Goal: Information Seeking & Learning: Learn about a topic

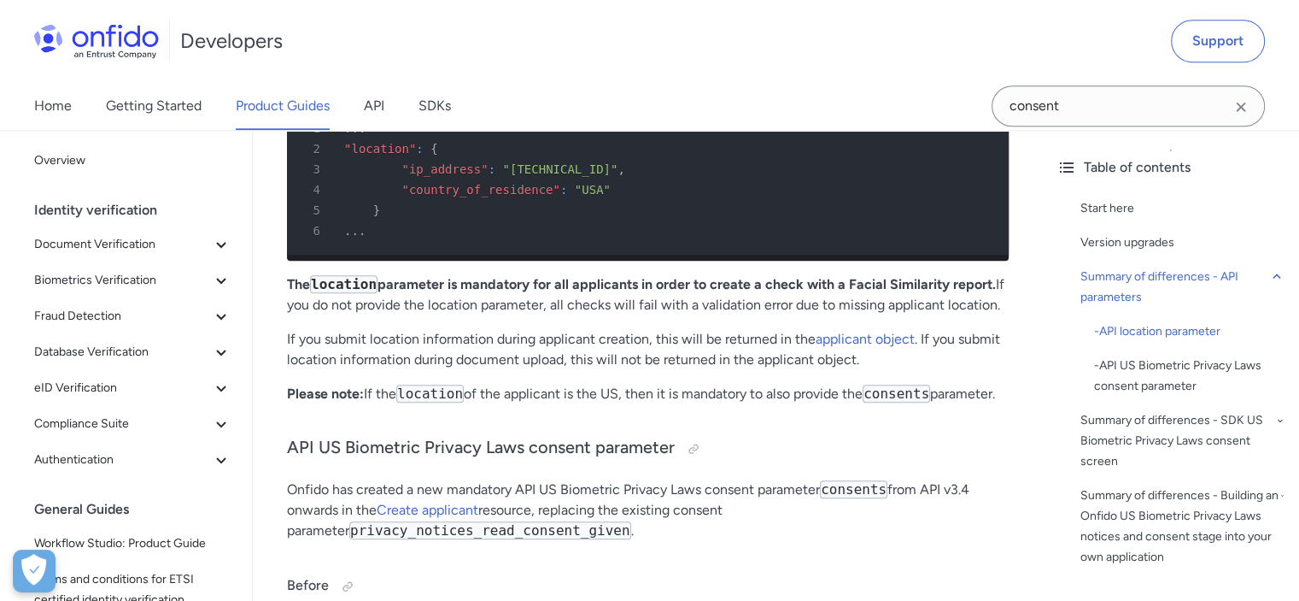
scroll to position [1880, 0]
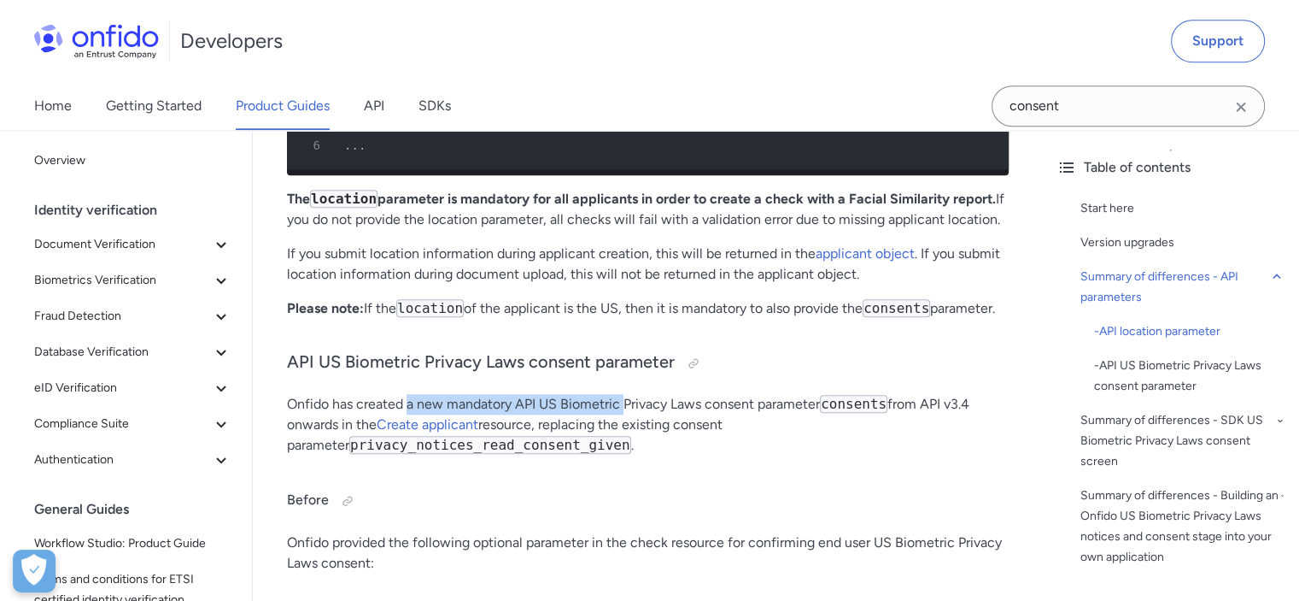
drag, startPoint x: 408, startPoint y: 413, endPoint x: 639, endPoint y: 413, distance: 230.7
click at [638, 413] on p "Onfido has created a new mandatory API US Biometric Privacy Laws consent parame…" at bounding box center [648, 425] width 722 height 62
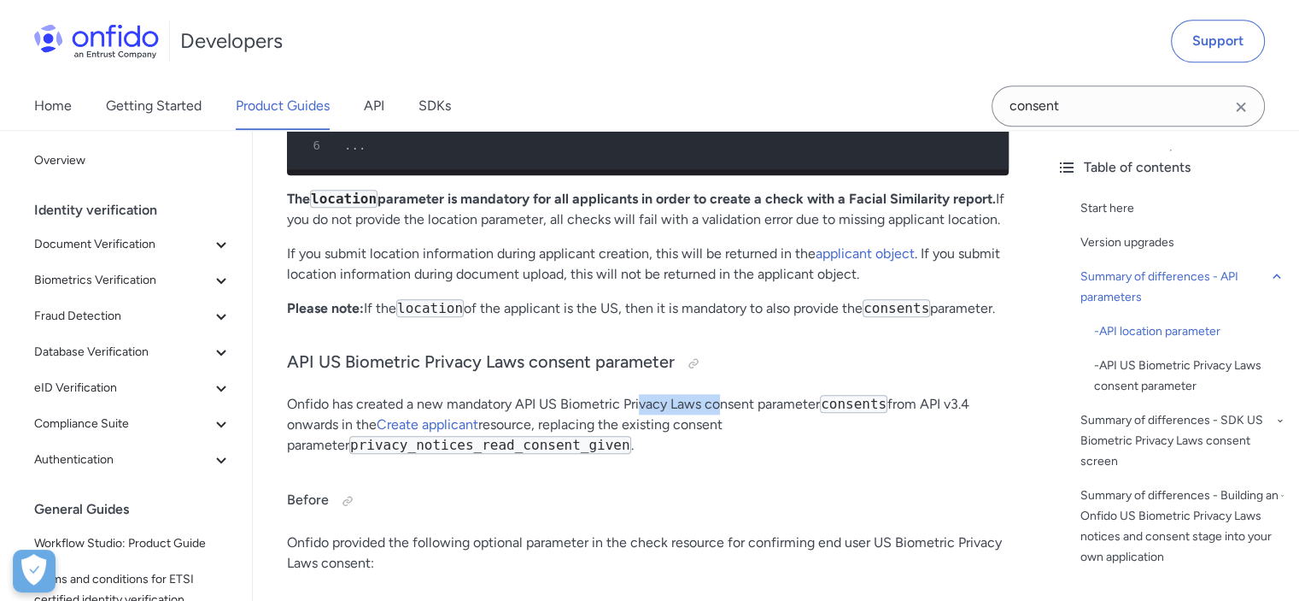
drag, startPoint x: 654, startPoint y: 413, endPoint x: 758, endPoint y: 413, distance: 104.2
click at [742, 413] on p "Onfido has created a new mandatory API US Biometric Privacy Laws consent parame…" at bounding box center [648, 425] width 722 height 62
click at [768, 413] on p "Onfido has created a new mandatory API US Biometric Privacy Laws consent parame…" at bounding box center [648, 425] width 722 height 62
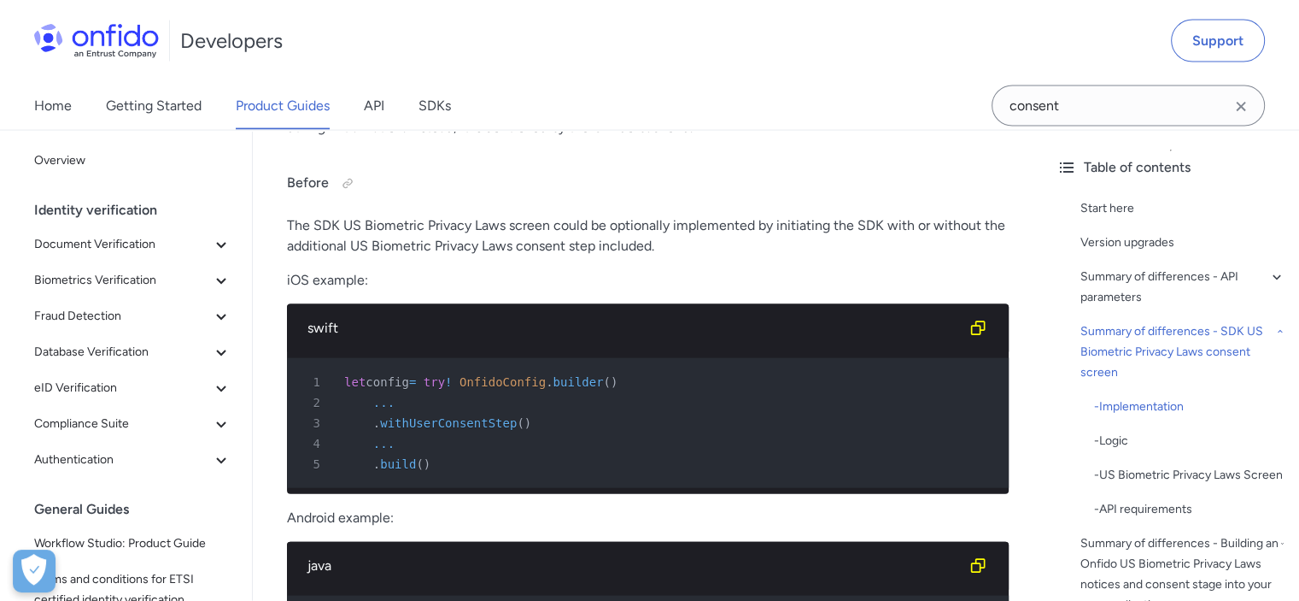
scroll to position [3588, 0]
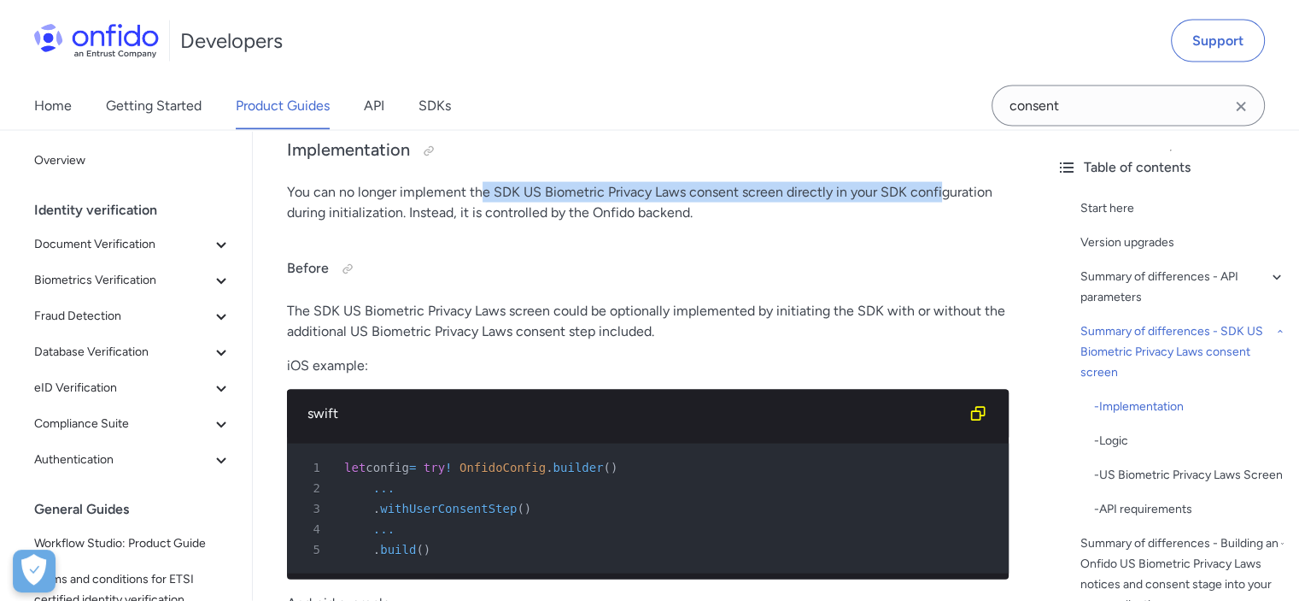
drag, startPoint x: 482, startPoint y: 204, endPoint x: 972, endPoint y: 210, distance: 490.4
click at [960, 210] on p "You can no longer implement the SDK US Biometric Privacy Laws consent screen di…" at bounding box center [648, 202] width 722 height 41
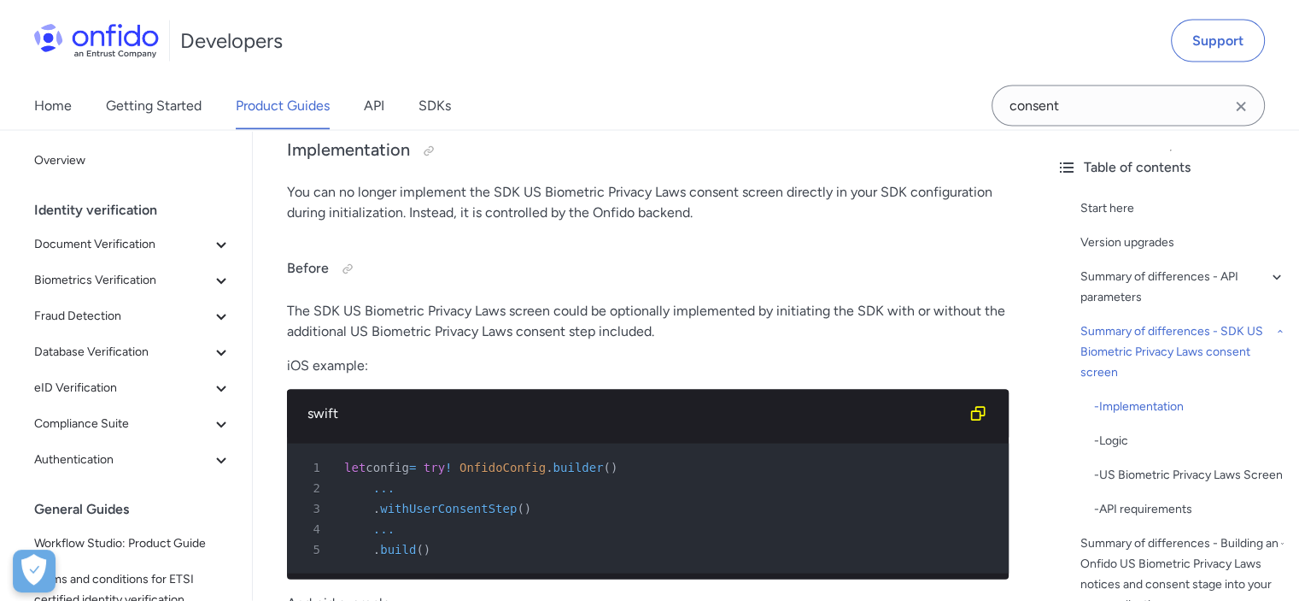
click at [973, 210] on p "You can no longer implement the SDK US Biometric Privacy Laws consent screen di…" at bounding box center [648, 202] width 722 height 41
drag, startPoint x: 424, startPoint y: 225, endPoint x: 696, endPoint y: 228, distance: 272.5
click at [695, 223] on p "You can no longer implement the SDK US Biometric Privacy Laws consent screen di…" at bounding box center [648, 202] width 722 height 41
click at [696, 223] on p "You can no longer implement the SDK US Biometric Privacy Laws consent screen di…" at bounding box center [648, 202] width 722 height 41
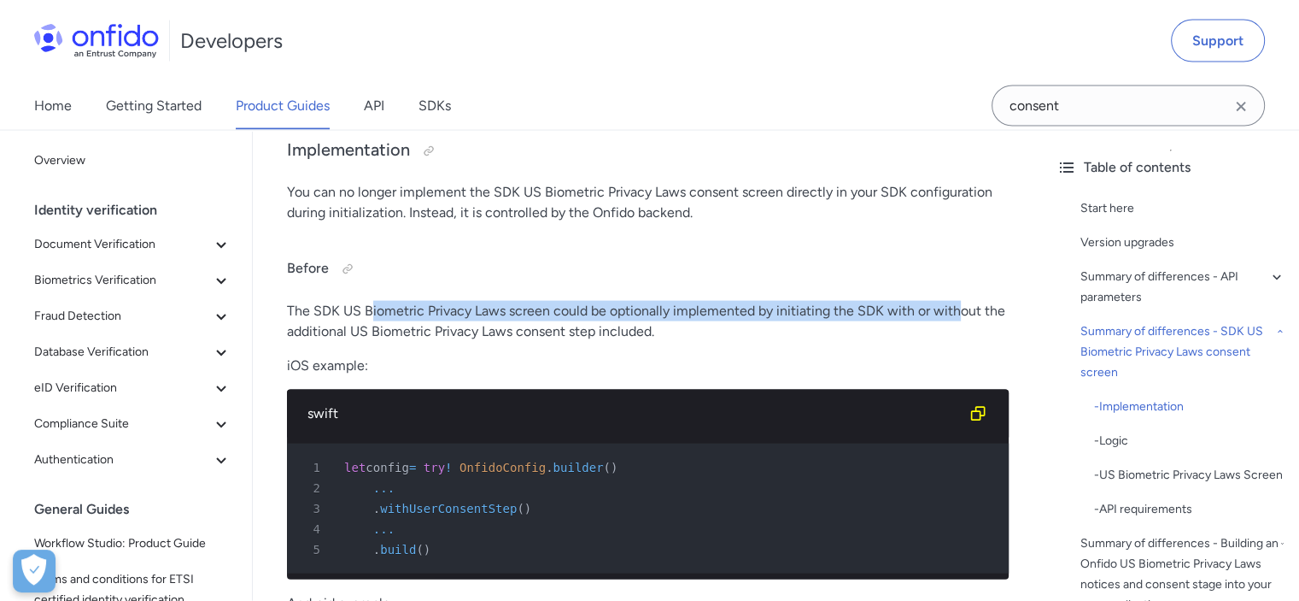
drag, startPoint x: 369, startPoint y: 323, endPoint x: 960, endPoint y: 320, distance: 591.2
click at [960, 320] on p "The SDK US Biometric Privacy Laws screen could be optionally implemented by ini…" at bounding box center [648, 321] width 722 height 41
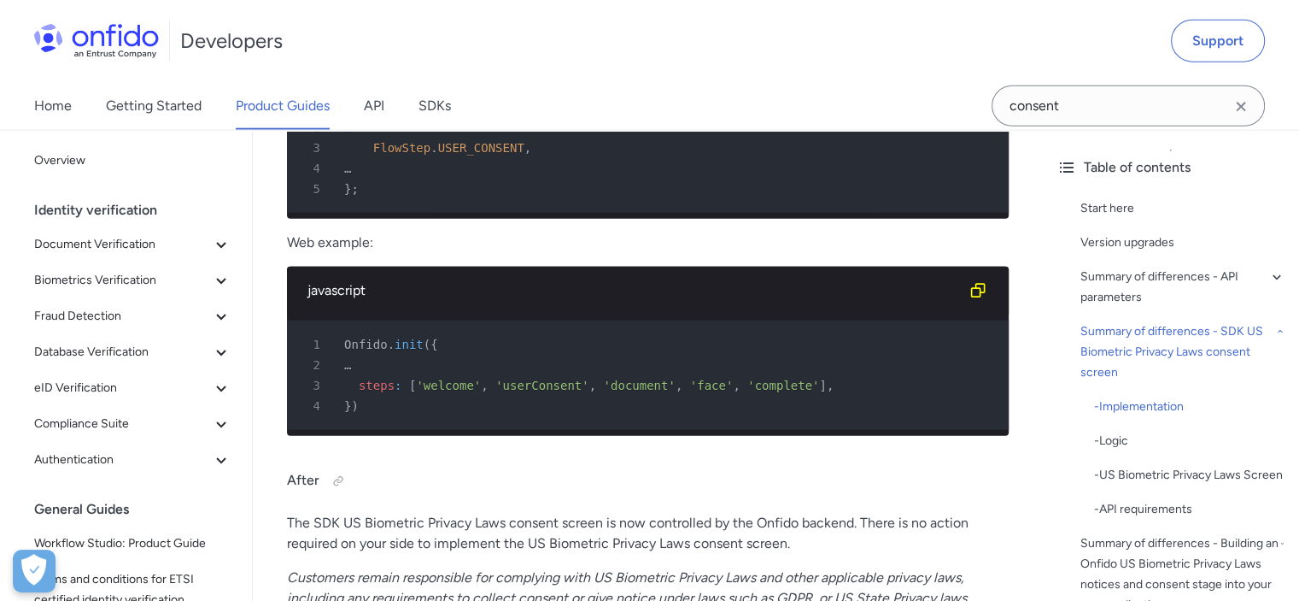
scroll to position [4272, 0]
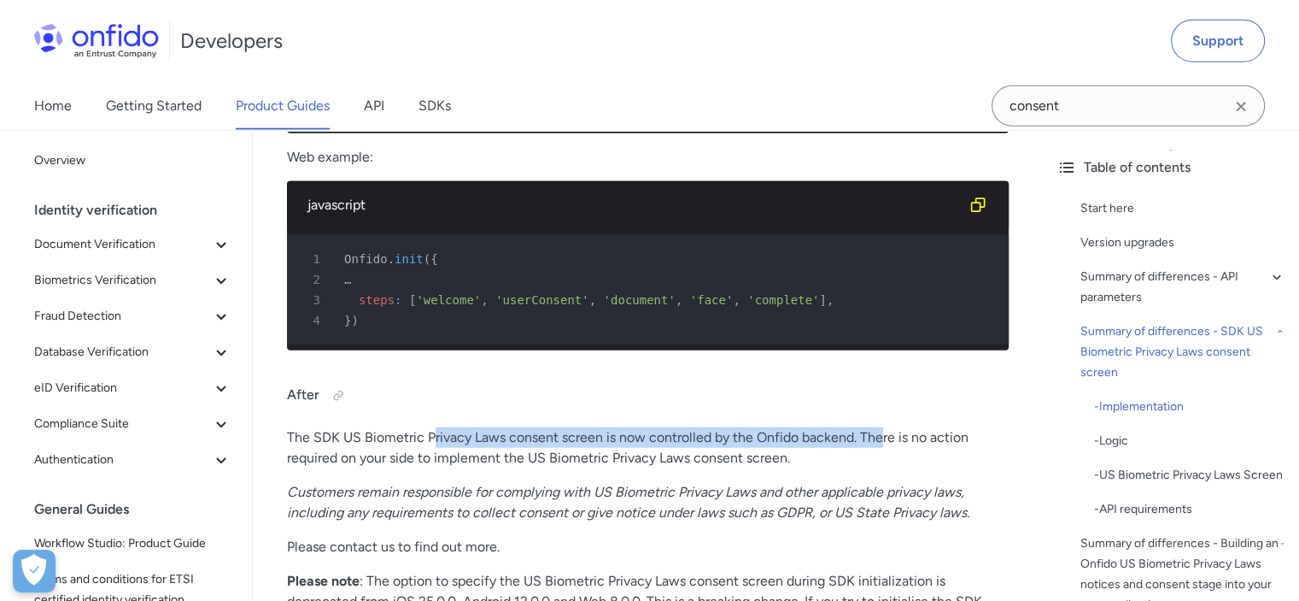
drag, startPoint x: 464, startPoint y: 488, endPoint x: 918, endPoint y: 501, distance: 454.7
click at [908, 468] on p "The SDK US Biometric Privacy Laws consent screen is now controlled by the Onfid…" at bounding box center [648, 447] width 722 height 41
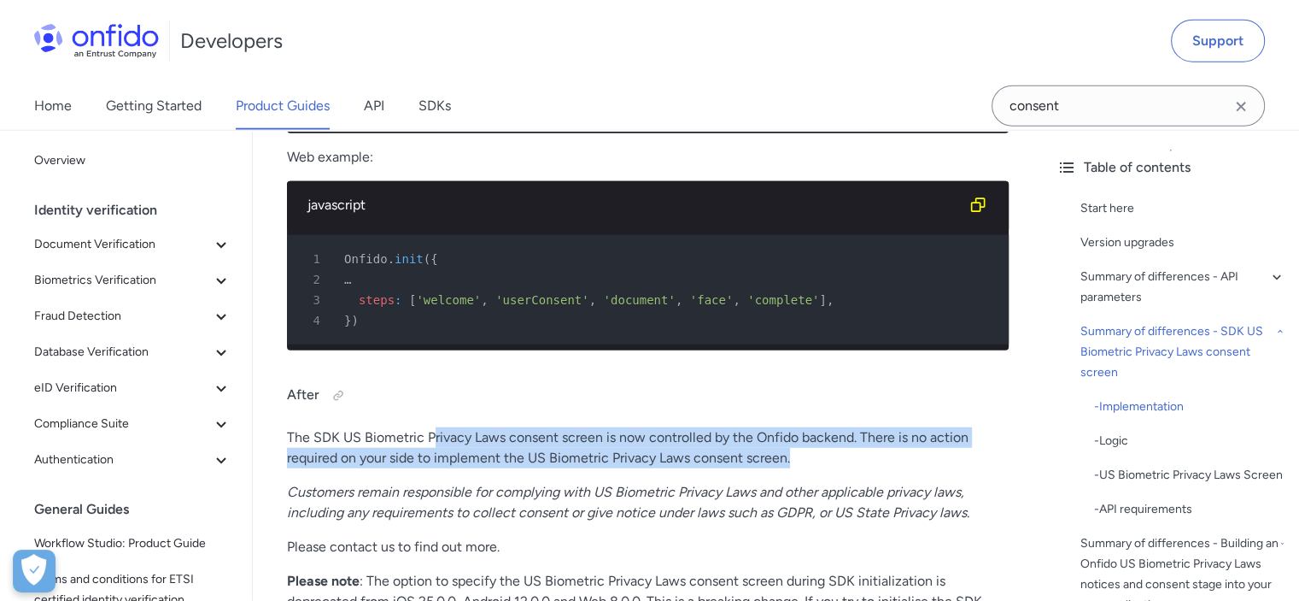
click at [918, 468] on p "The SDK US Biometric Privacy Laws consent screen is now controlled by the Onfid…" at bounding box center [648, 447] width 722 height 41
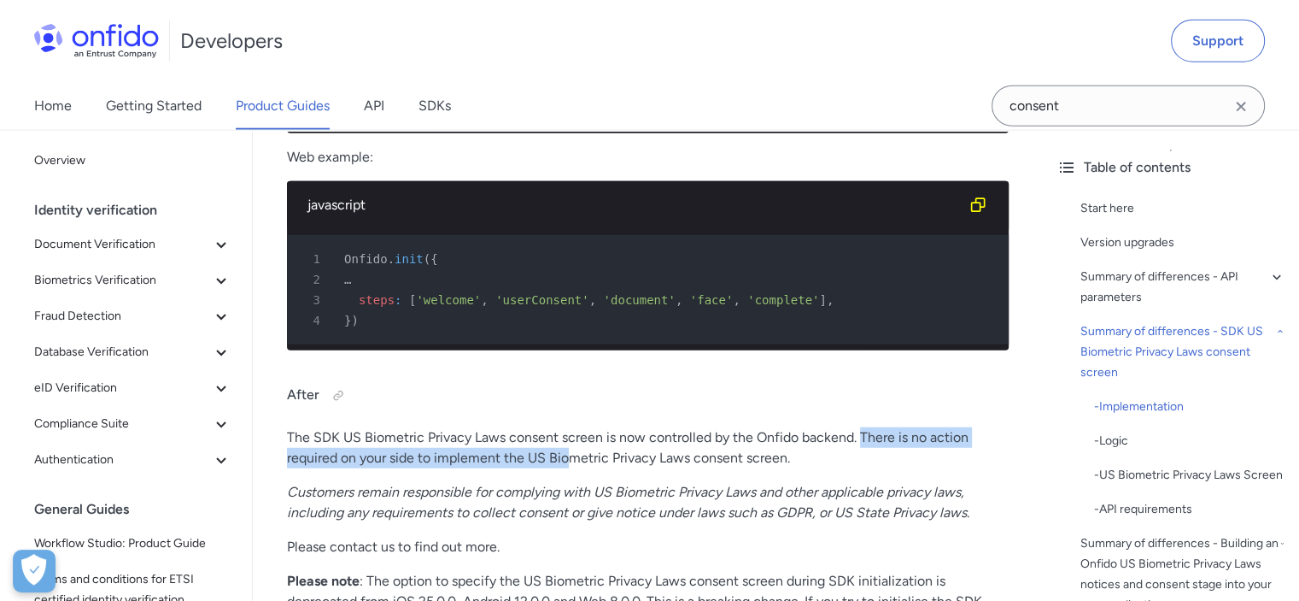
drag, startPoint x: 861, startPoint y: 493, endPoint x: 551, endPoint y: 505, distance: 310.3
click at [551, 468] on p "The SDK US Biometric Privacy Laws consent screen is now controlled by the Onfid…" at bounding box center [648, 447] width 722 height 41
click at [375, 468] on p "The SDK US Biometric Privacy Laws consent screen is now controlled by the Onfid…" at bounding box center [648, 447] width 722 height 41
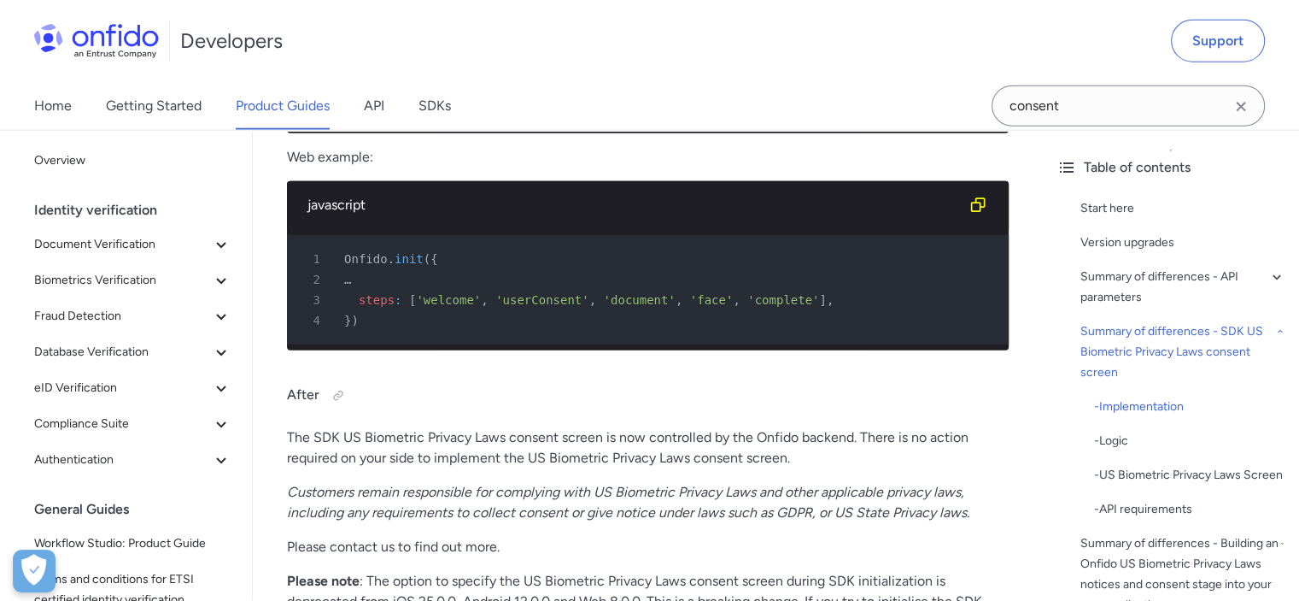
click at [557, 468] on p "The SDK US Biometric Privacy Laws consent screen is now controlled by the Onfid…" at bounding box center [648, 447] width 722 height 41
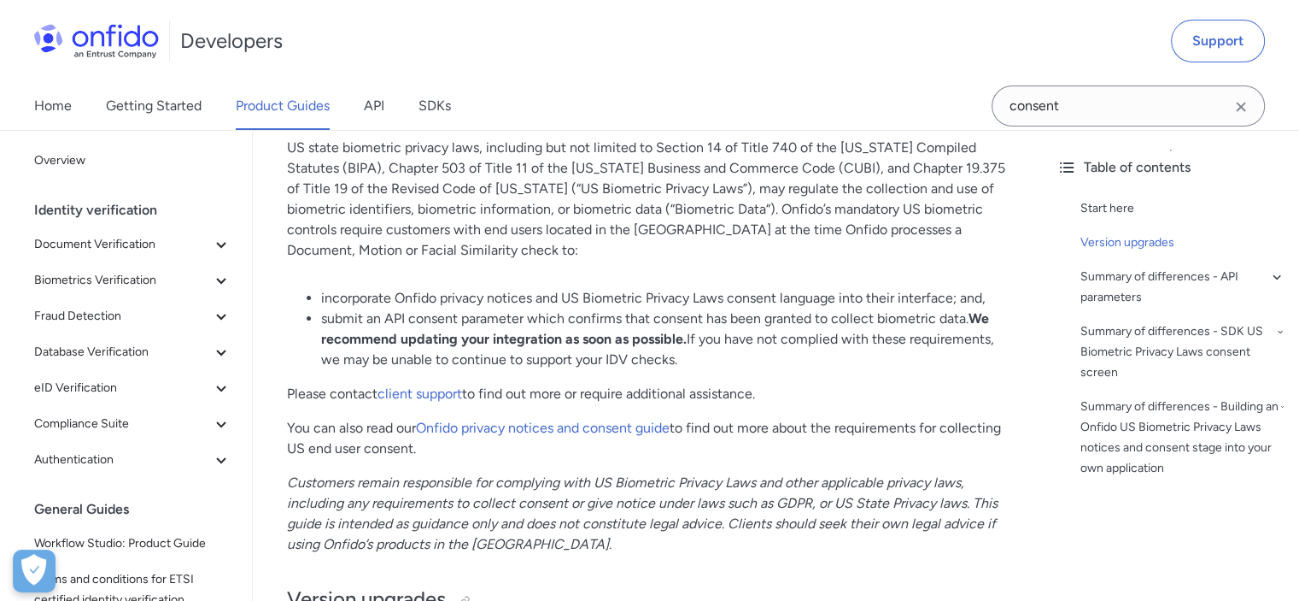
scroll to position [0, 0]
